Goal: Task Accomplishment & Management: Use online tool/utility

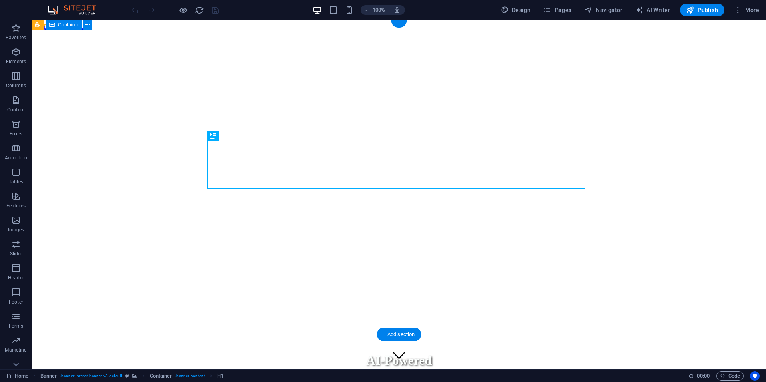
click at [128, 345] on div "AI-Powered Advertising Network Smart Advertising That Builds Communities and Gr…" at bounding box center [398, 381] width 727 height 72
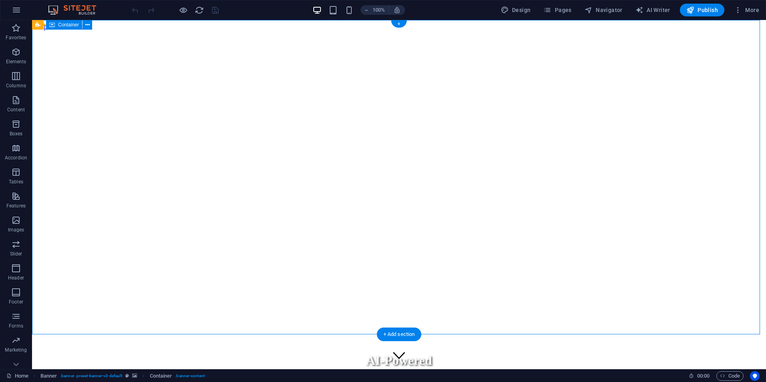
click at [128, 345] on div "AI-Powered Advertising Network Smart Advertising That Builds Communities and Gr…" at bounding box center [398, 381] width 727 height 72
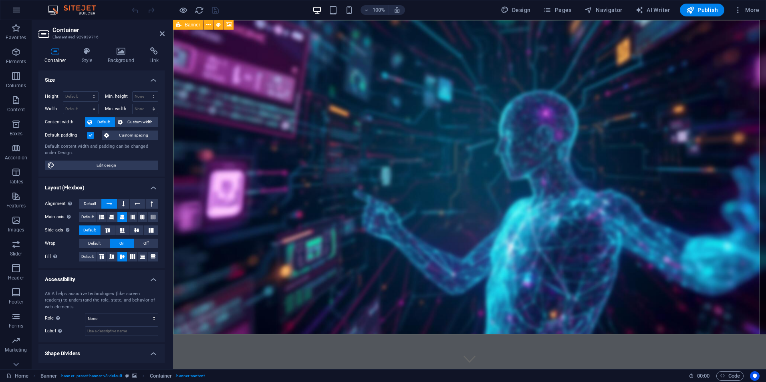
click at [187, 25] on span "Banner" at bounding box center [193, 24] width 16 height 5
select select "vh"
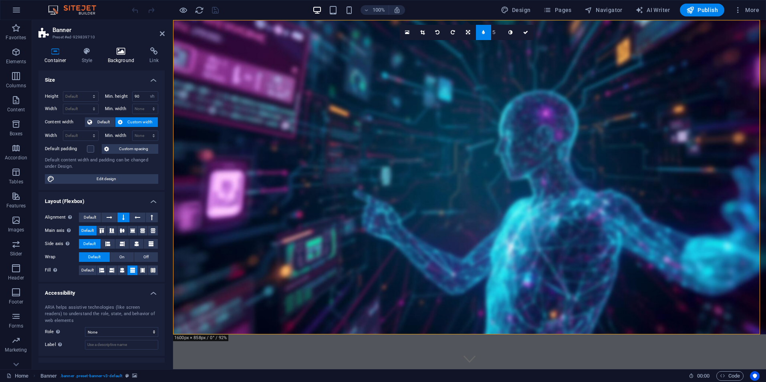
click at [121, 57] on h4 "Background" at bounding box center [123, 55] width 42 height 17
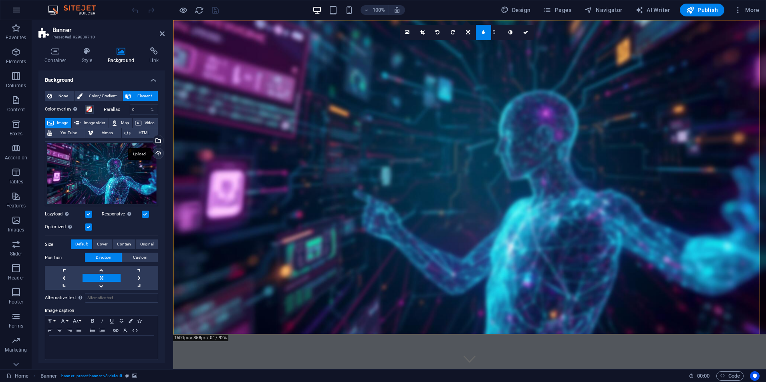
click at [157, 156] on div "Upload" at bounding box center [157, 154] width 12 height 12
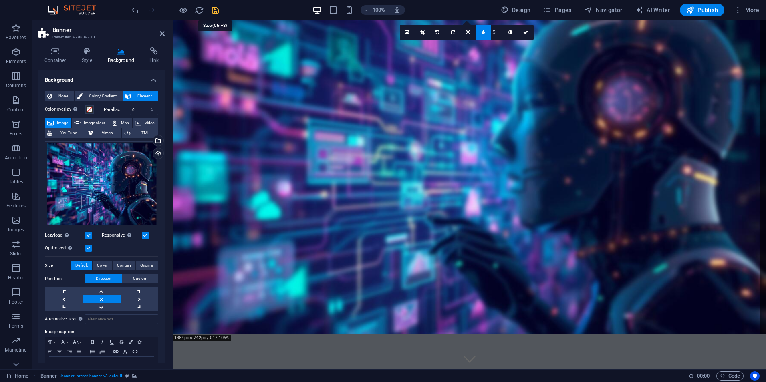
click at [214, 10] on icon "save" at bounding box center [215, 10] width 9 height 9
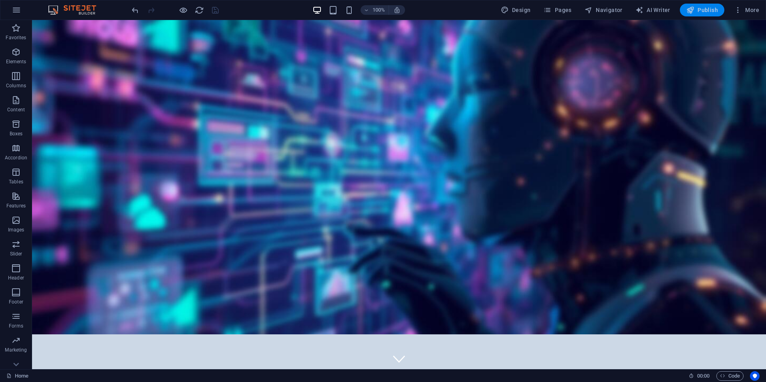
click at [703, 10] on span "Publish" at bounding box center [702, 10] width 32 height 8
